Goal: Task Accomplishment & Management: Use online tool/utility

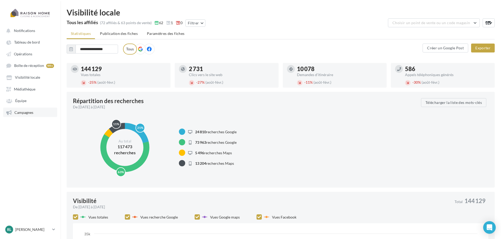
click at [32, 113] on span "Campagnes" at bounding box center [23, 112] width 19 height 4
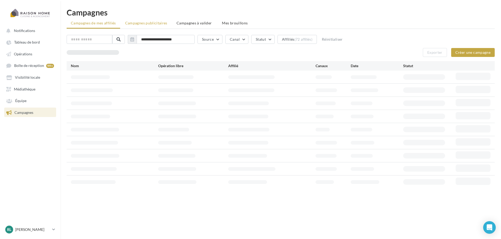
click at [144, 22] on span "Campagnes publicitaires" at bounding box center [146, 23] width 42 height 4
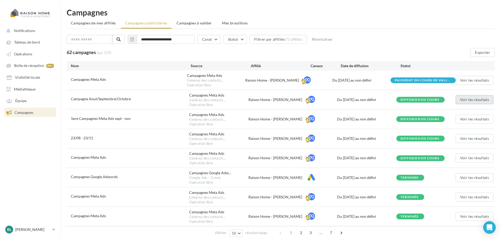
click at [476, 101] on button "Voir les résultats" at bounding box center [475, 99] width 38 height 9
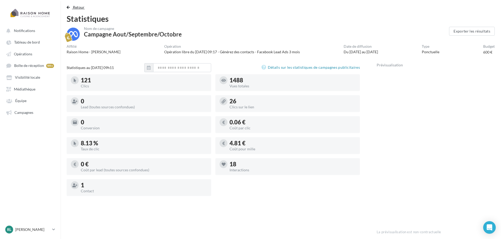
click at [80, 8] on span "Retour" at bounding box center [79, 7] width 12 height 4
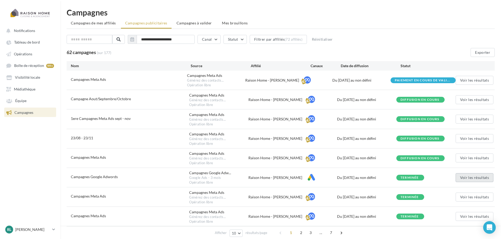
click at [474, 178] on button "Voir les résultats" at bounding box center [475, 177] width 38 height 9
click at [472, 199] on button "Voir les résultats" at bounding box center [475, 197] width 38 height 9
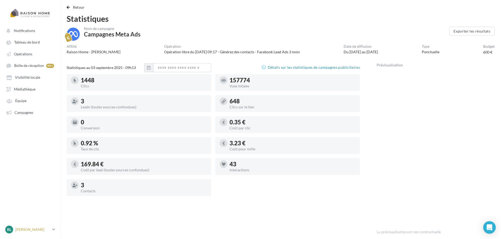
click at [33, 232] on p "[PERSON_NAME]" at bounding box center [32, 229] width 35 height 5
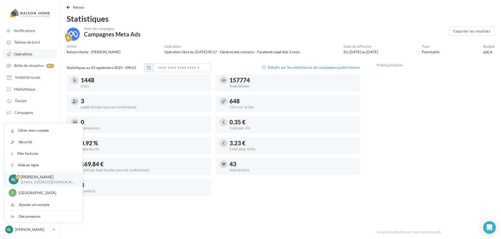
click at [29, 54] on span "Opérations" at bounding box center [23, 54] width 18 height 4
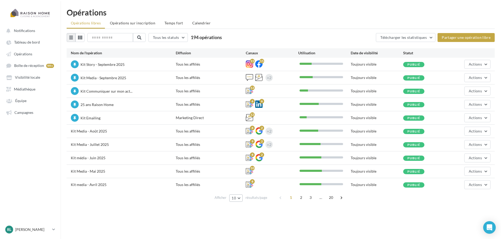
click at [237, 200] on button "10" at bounding box center [235, 198] width 13 height 7
click at [244, 187] on button "100" at bounding box center [247, 188] width 37 height 9
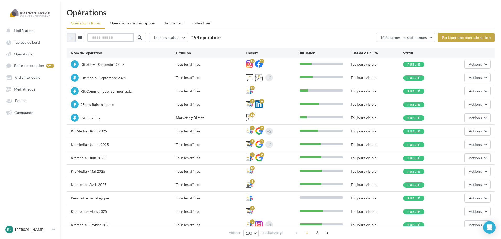
click at [123, 36] on input "text" at bounding box center [110, 37] width 46 height 9
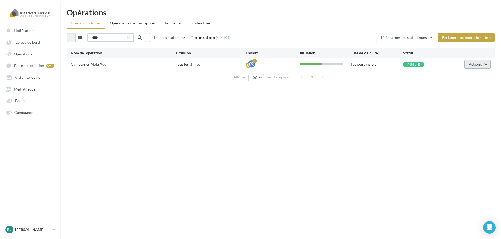
type input "****"
click at [482, 63] on span "Actions" at bounding box center [475, 64] width 13 height 4
click at [471, 118] on button "Mettre en avant" at bounding box center [464, 118] width 53 height 14
click at [479, 64] on span "Actions" at bounding box center [475, 64] width 13 height 4
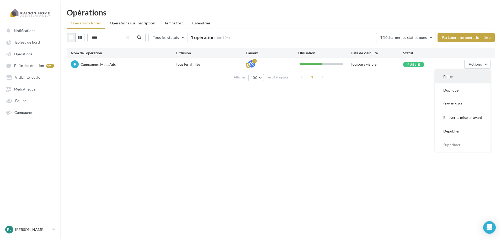
click at [462, 78] on button "Editer" at bounding box center [463, 77] width 56 height 14
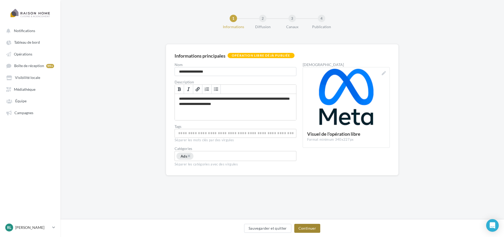
click at [317, 225] on button "Continuer" at bounding box center [307, 227] width 26 height 9
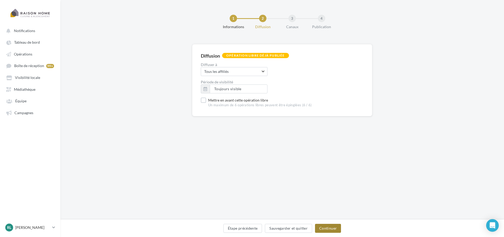
click at [329, 228] on button "Continuer" at bounding box center [328, 227] width 26 height 9
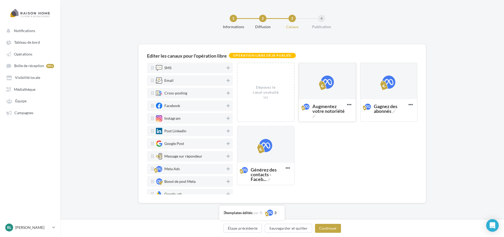
click at [329, 81] on div at bounding box center [327, 81] width 13 height 13
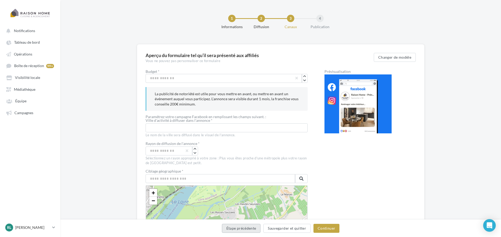
click at [249, 231] on button "Étape précédente" at bounding box center [241, 227] width 39 height 9
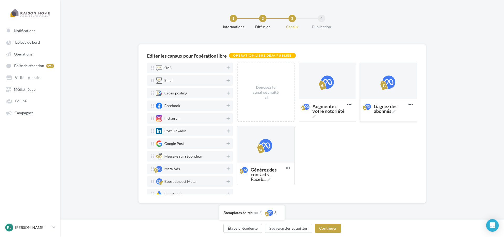
click at [396, 84] on div at bounding box center [388, 81] width 57 height 37
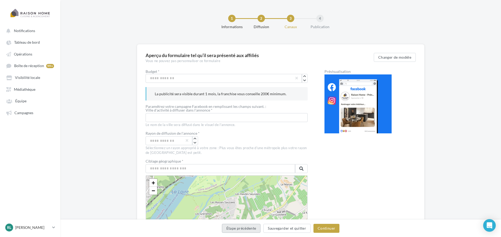
click at [253, 229] on button "Étape précédente" at bounding box center [241, 227] width 39 height 9
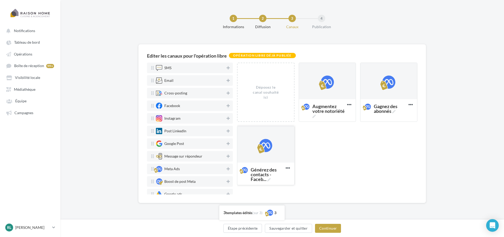
click at [269, 147] on div at bounding box center [265, 144] width 13 height 13
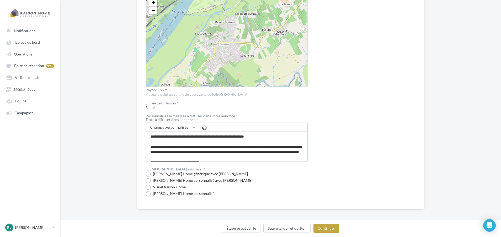
scroll to position [188, 0]
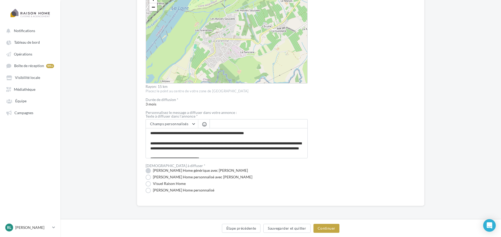
click at [190, 170] on label "Visuel Raison Home générique avec Nom" at bounding box center [197, 170] width 102 height 5
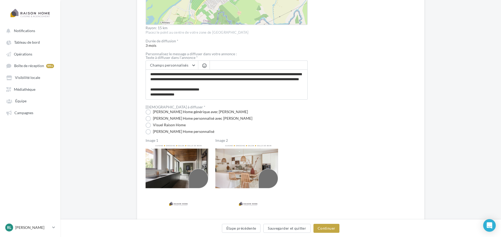
scroll to position [262, 0]
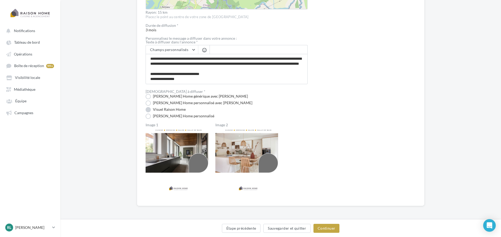
click at [176, 109] on label "Visuel Raison Home" at bounding box center [166, 109] width 40 height 5
